Goal: Task Accomplishment & Management: Manage account settings

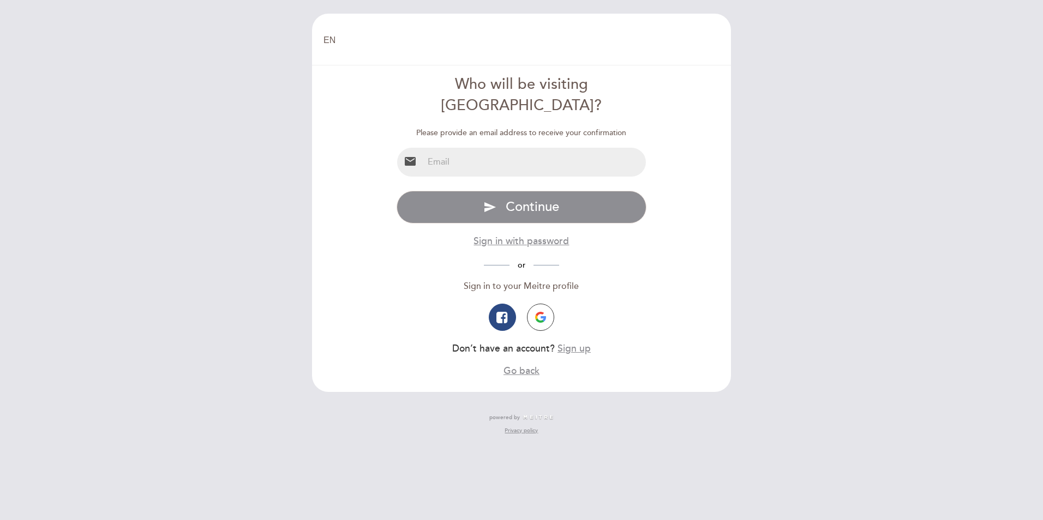
click at [449, 148] on input "email" at bounding box center [534, 162] width 223 height 29
type input "[EMAIL_ADDRESS][DOMAIN_NAME]"
click at [397, 191] on button "send Continue" at bounding box center [522, 207] width 250 height 33
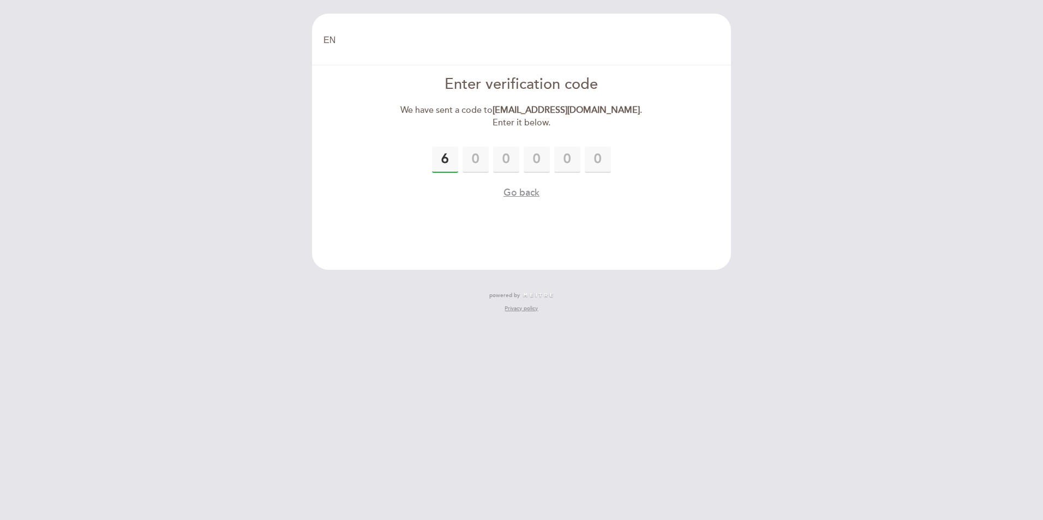
type input "6"
type input "4"
type input "5"
type input "9"
type input "2"
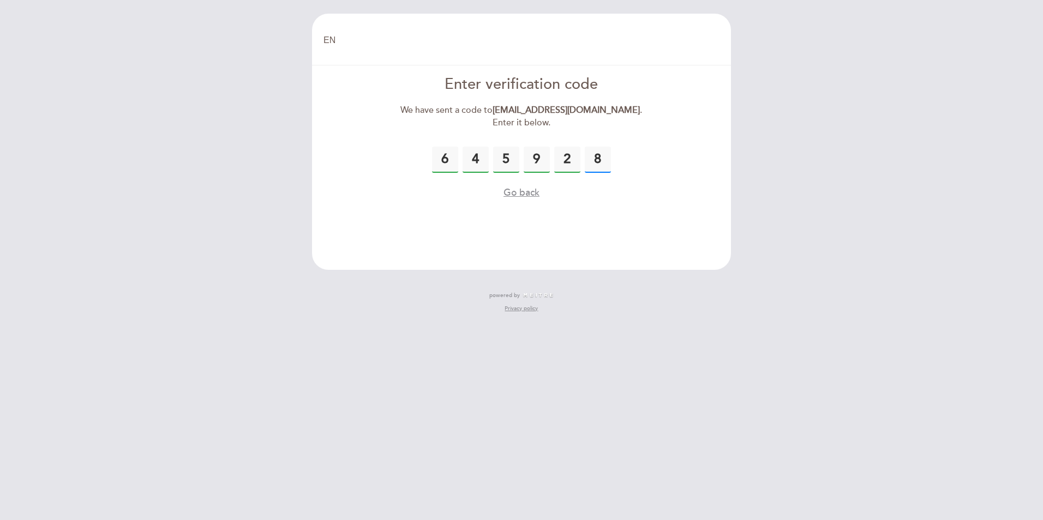
type input "8"
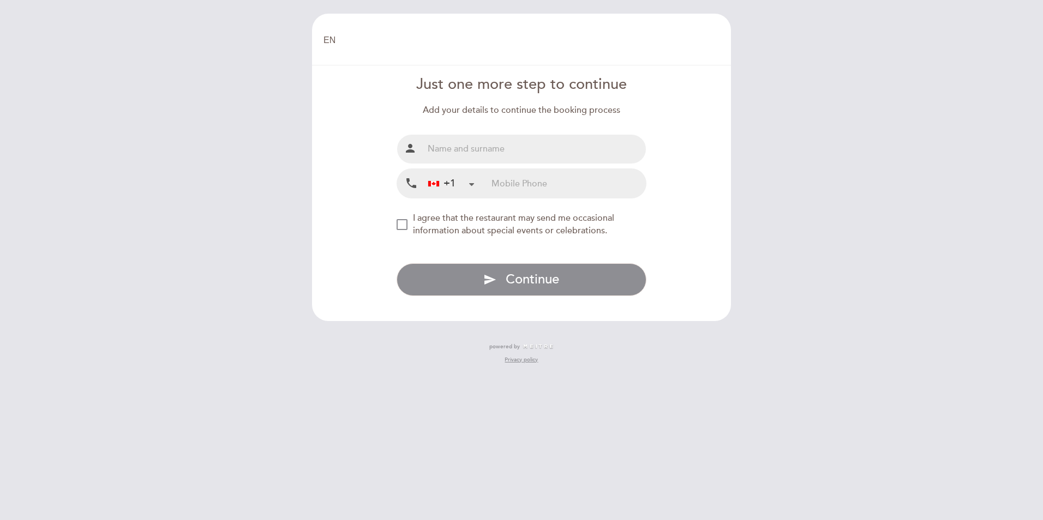
click at [473, 148] on input "text" at bounding box center [534, 149] width 223 height 29
type input "[PERSON_NAME]"
click at [529, 190] on input "tel" at bounding box center [568, 183] width 154 height 29
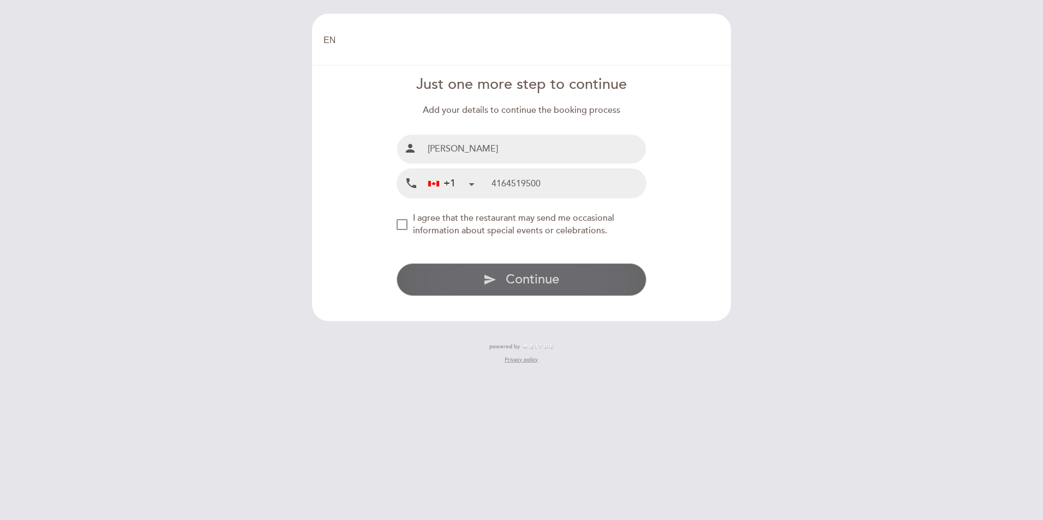
type input "4164519500"
click at [496, 285] on icon "send" at bounding box center [489, 279] width 13 height 13
